Goal: Task Accomplishment & Management: Use online tool/utility

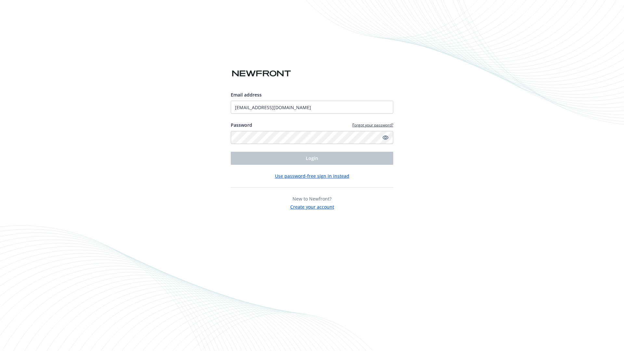
type input "[EMAIL_ADDRESS][DOMAIN_NAME]"
click at [312, 158] on span "Login" at bounding box center [312, 158] width 12 height 6
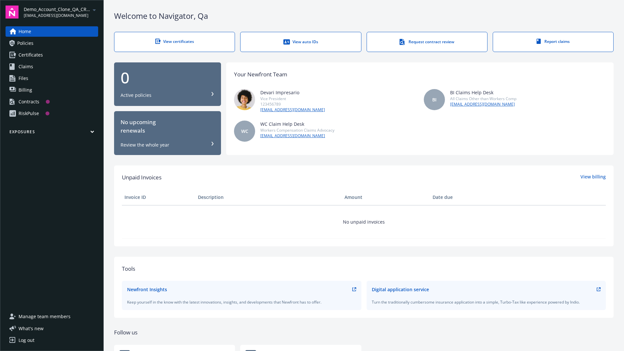
click at [61, 12] on span "Demo_Account_Clone_QA_CR_Tests_Prospect" at bounding box center [57, 9] width 67 height 7
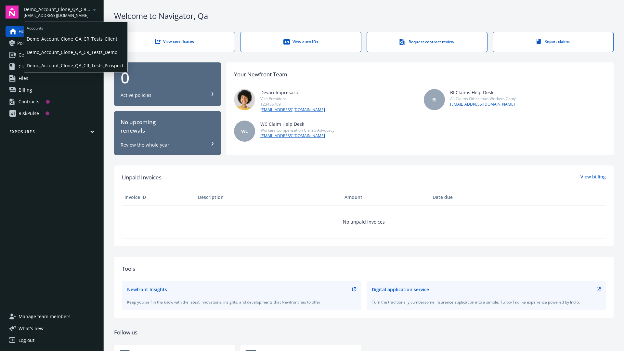
click at [75, 39] on span "Demo_Account_Clone_QA_CR_Tests_Client" at bounding box center [76, 38] width 98 height 13
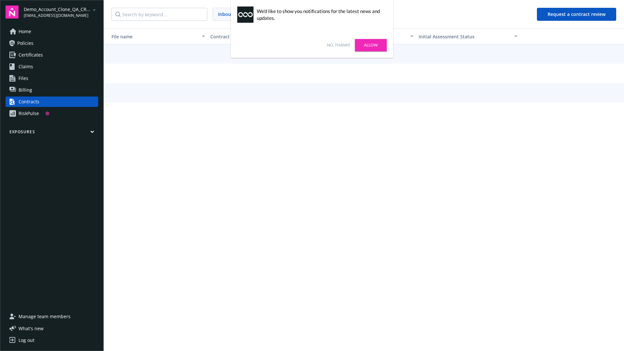
click at [338, 45] on link "No, thanks" at bounding box center [338, 45] width 23 height 6
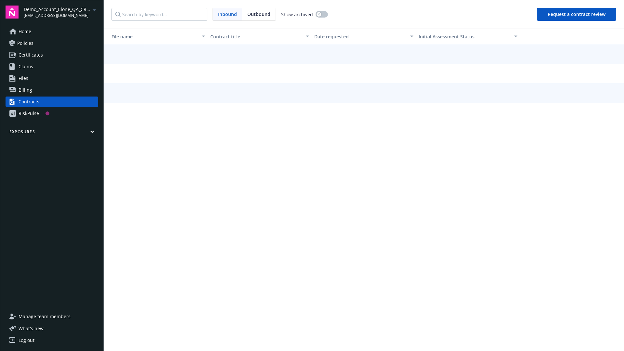
click at [577, 14] on button "Request a contract review" at bounding box center [576, 14] width 79 height 13
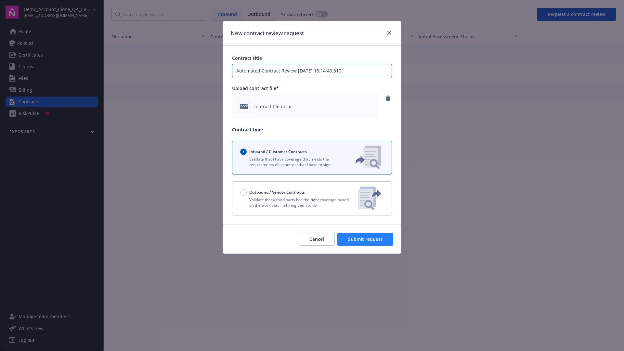
type input "Automated Contract Review 09-29-2025 15:14:40.310"
click at [366, 239] on span "Submit request" at bounding box center [365, 239] width 34 height 6
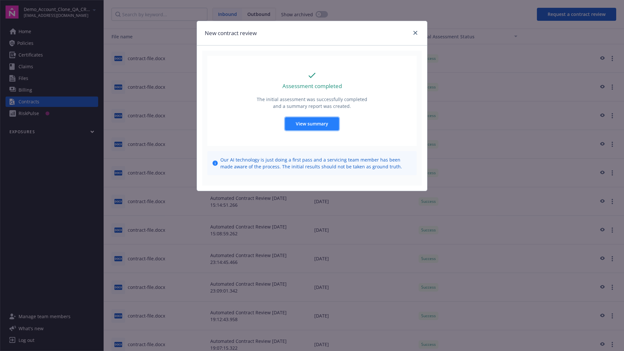
click at [312, 123] on span "View summary" at bounding box center [312, 124] width 32 height 6
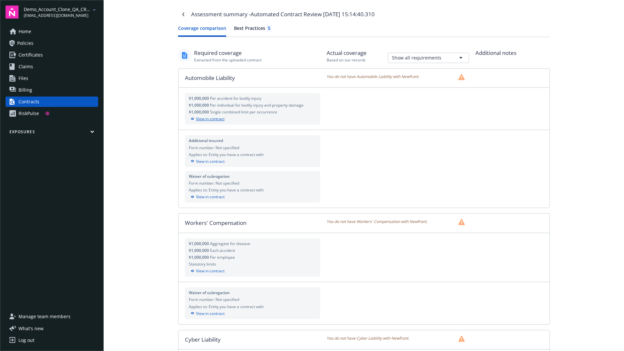
click at [252, 119] on div "View in contract" at bounding box center [253, 119] width 128 height 6
